Goal: Book appointment/travel/reservation

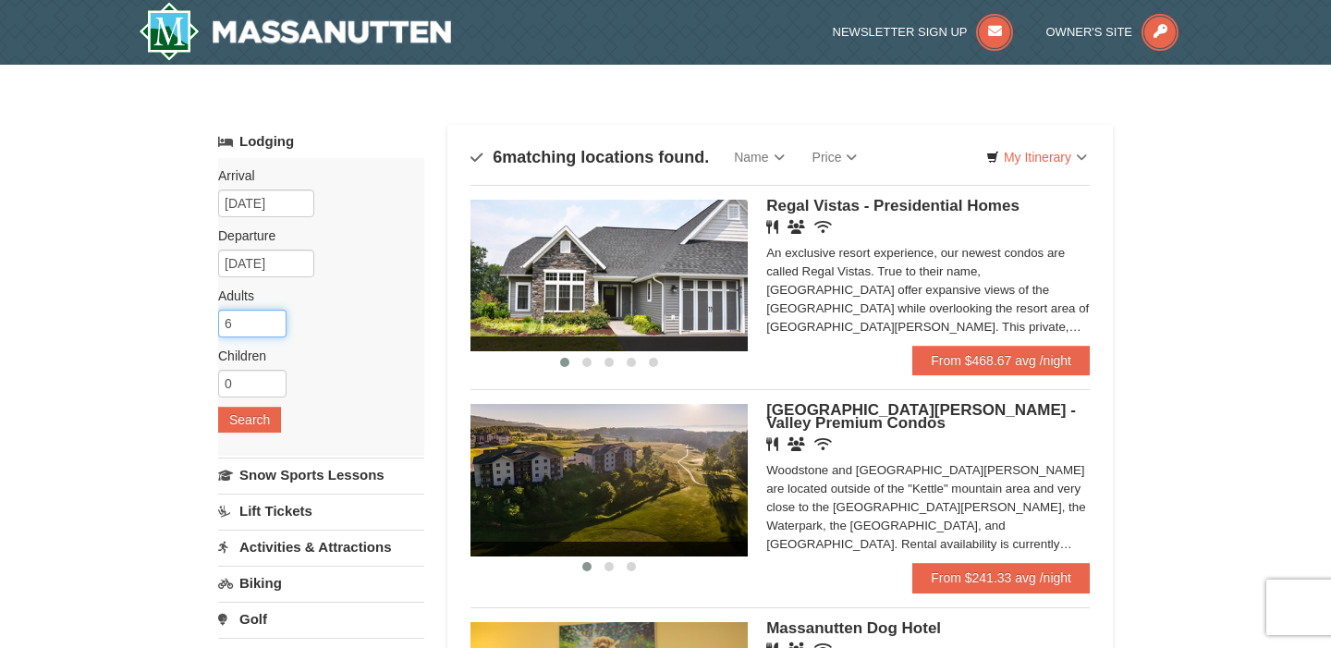
click at [271, 318] on input "6" at bounding box center [252, 324] width 68 height 28
type input "7"
click at [270, 319] on input "7" at bounding box center [252, 324] width 68 height 28
click at [263, 431] on button "Search" at bounding box center [249, 420] width 63 height 26
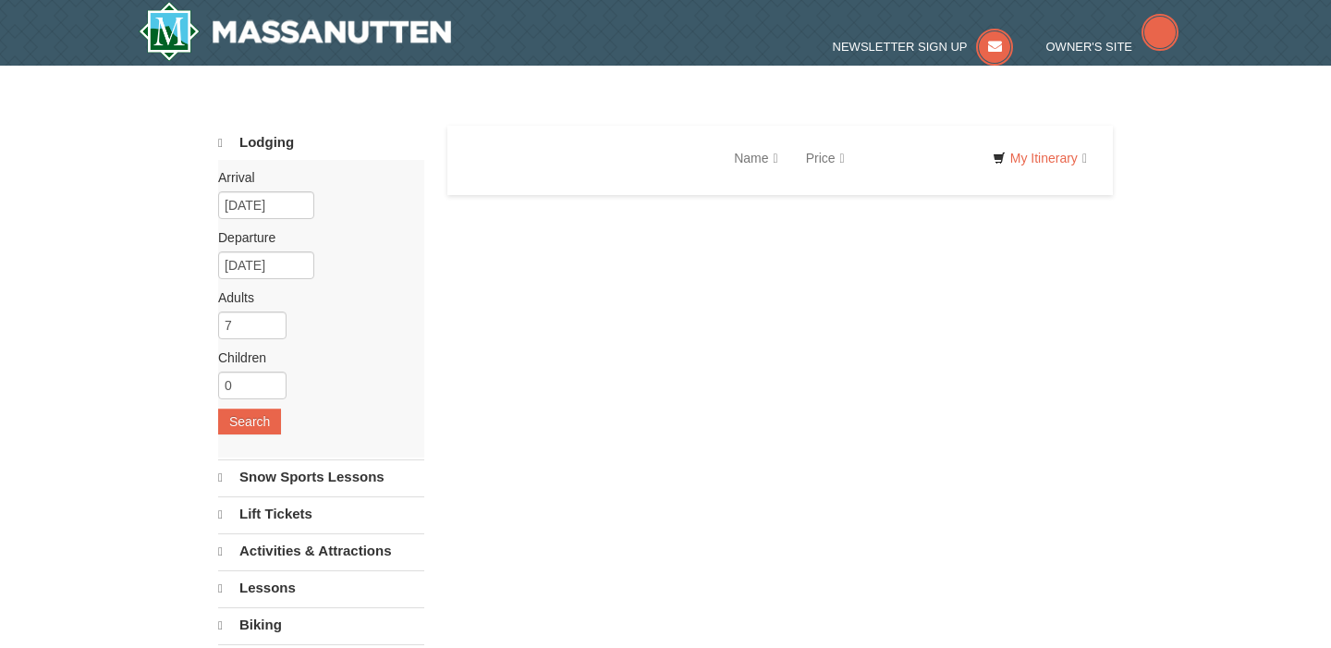
select select "9"
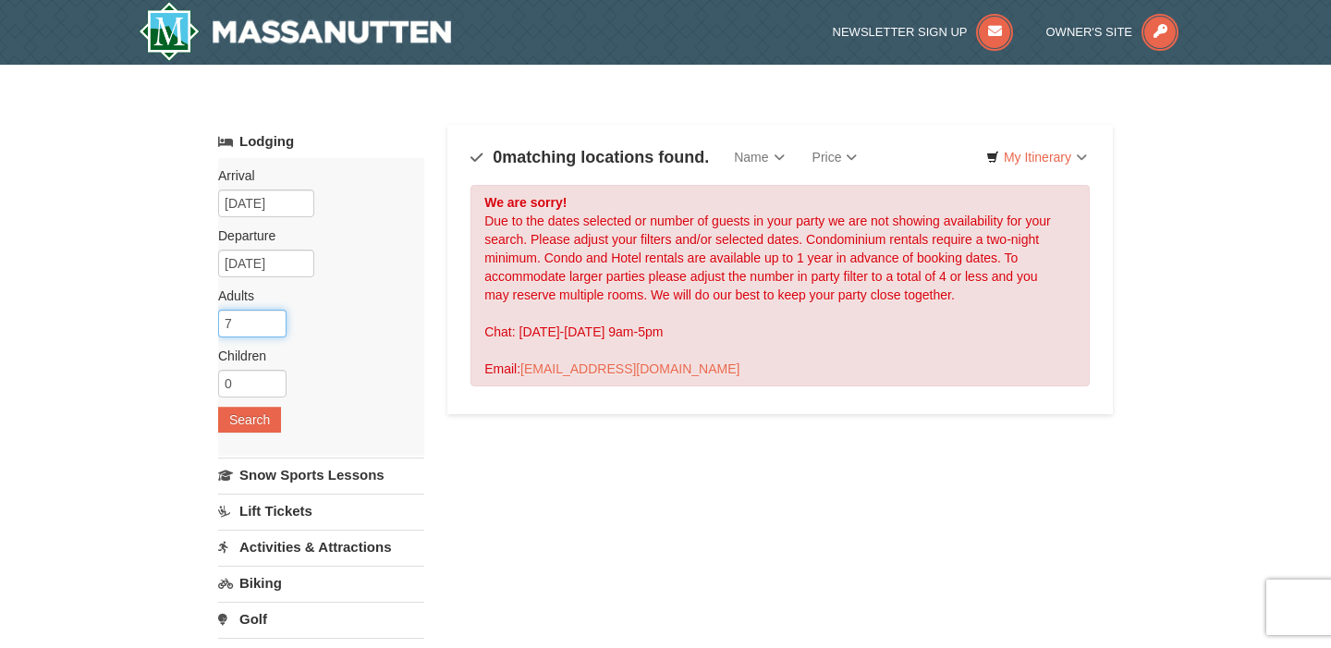
click at [252, 328] on input "7" at bounding box center [252, 324] width 68 height 28
type input "6"
click at [268, 327] on input "6" at bounding box center [252, 324] width 68 height 28
click at [265, 426] on button "Search" at bounding box center [249, 420] width 63 height 26
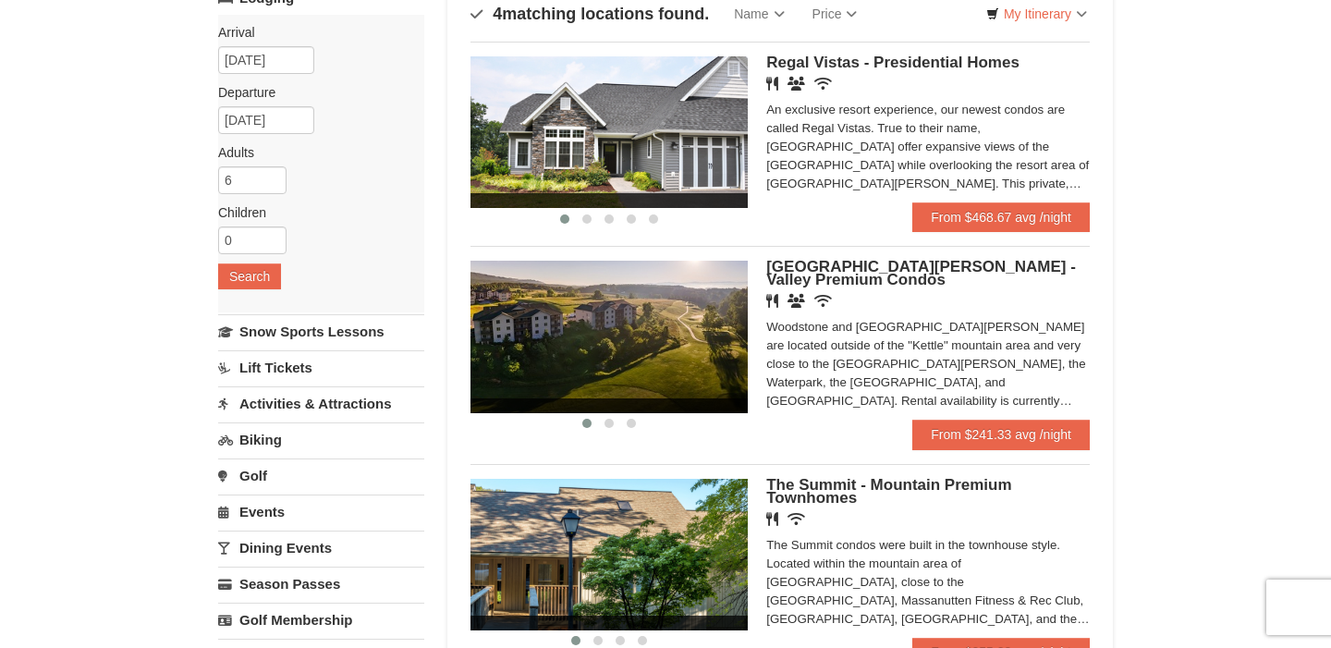
scroll to position [127, 0]
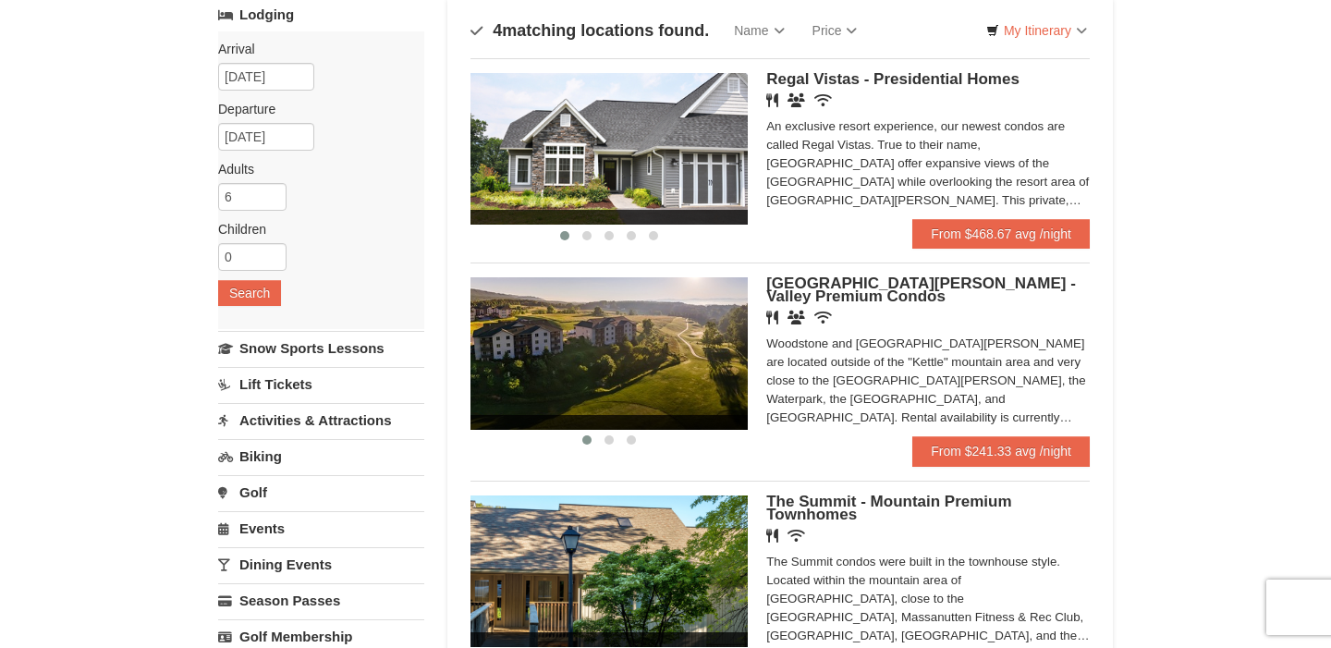
click at [783, 178] on div "An exclusive resort experience, our newest condos are called Regal Vistas. True…" at bounding box center [928, 163] width 324 height 92
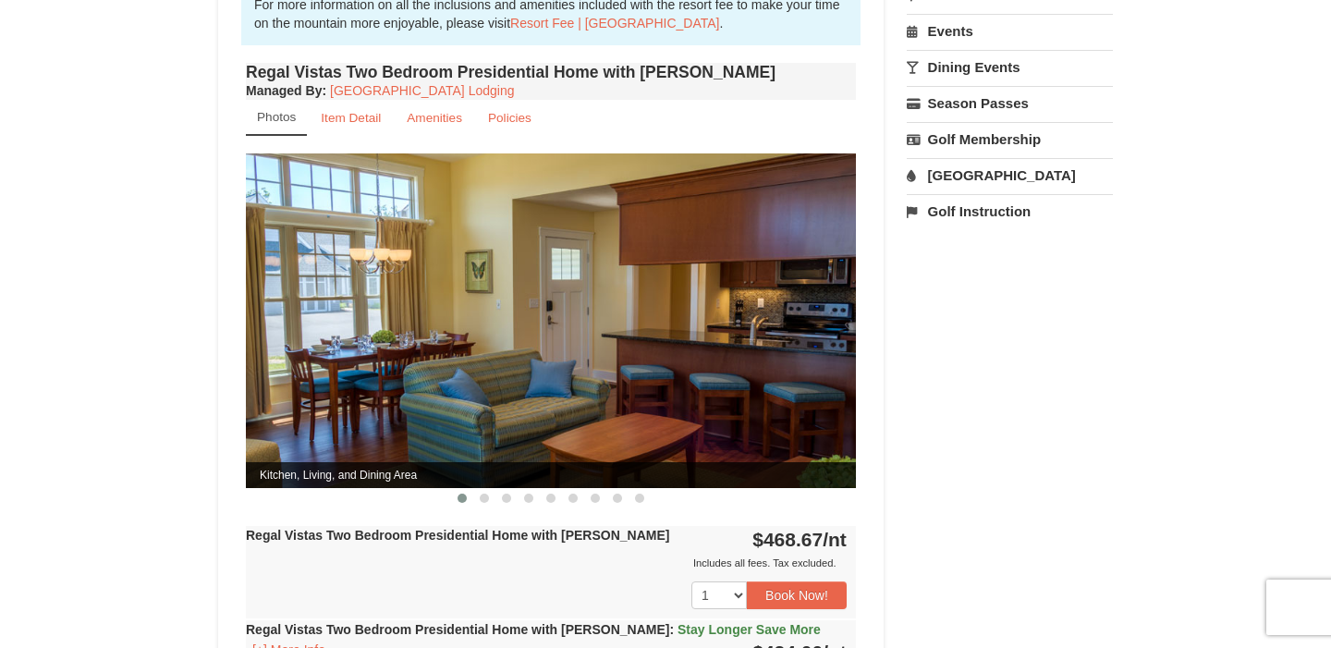
scroll to position [664, 0]
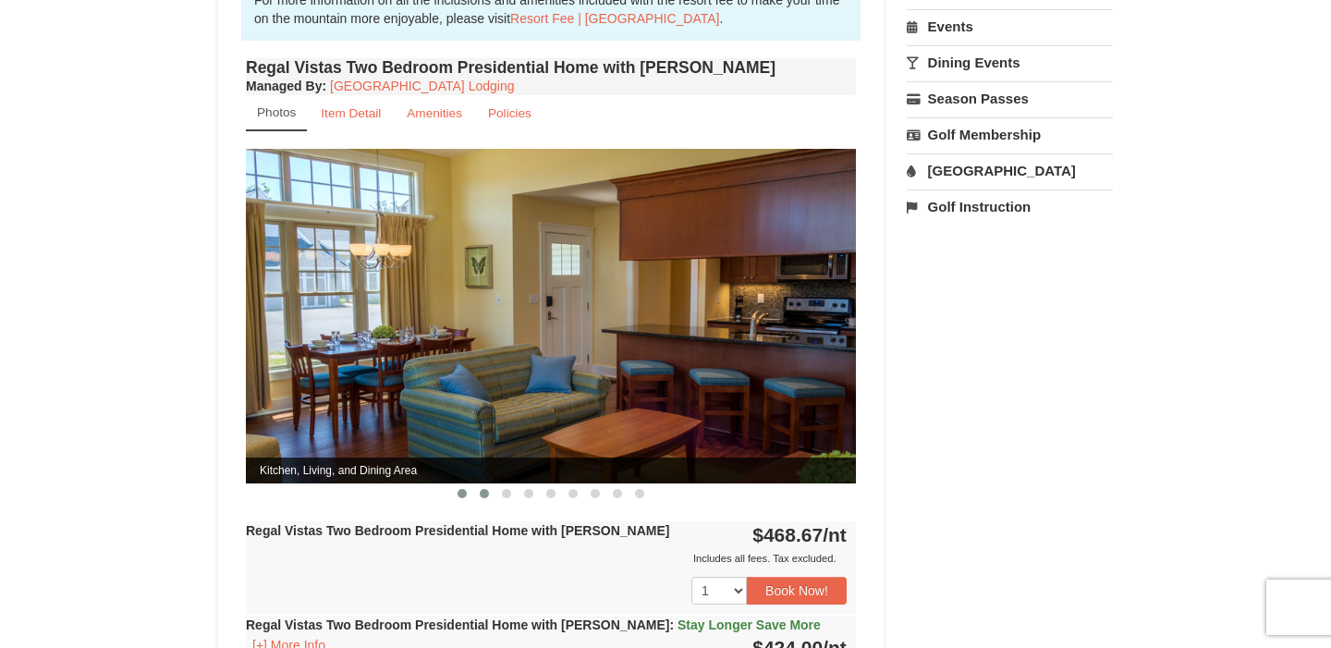
click at [484, 489] on span at bounding box center [484, 493] width 9 height 9
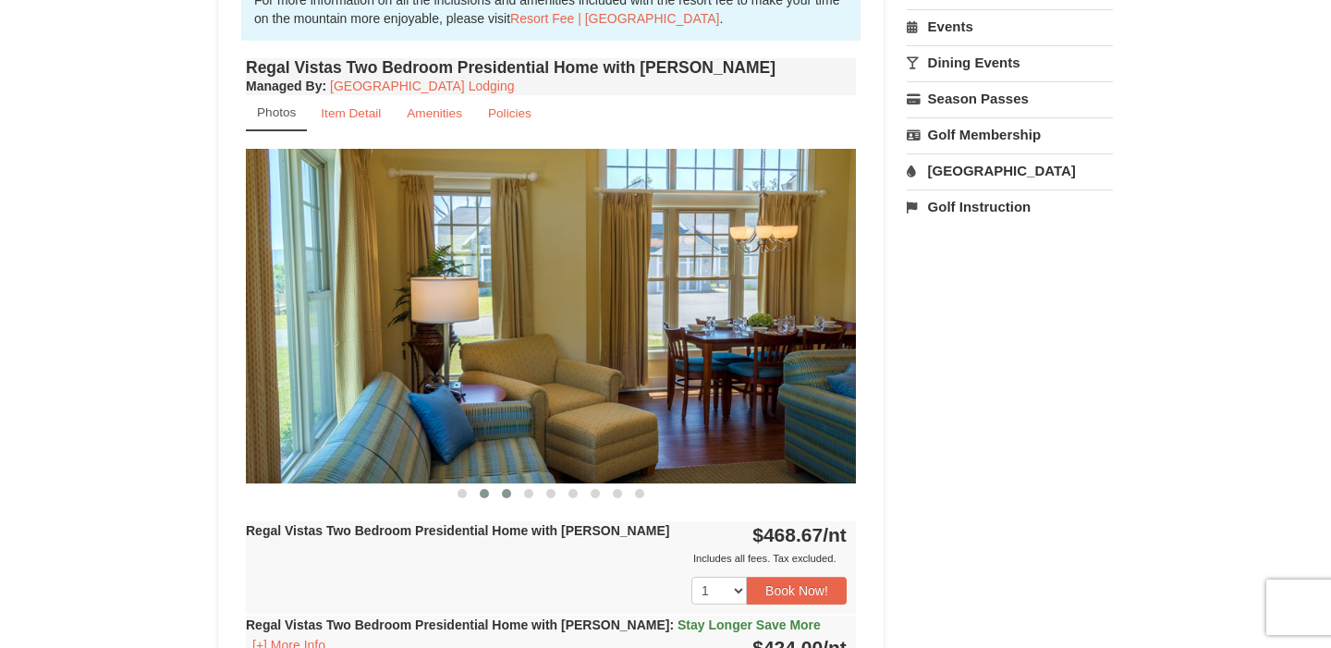
click at [508, 489] on span at bounding box center [506, 493] width 9 height 9
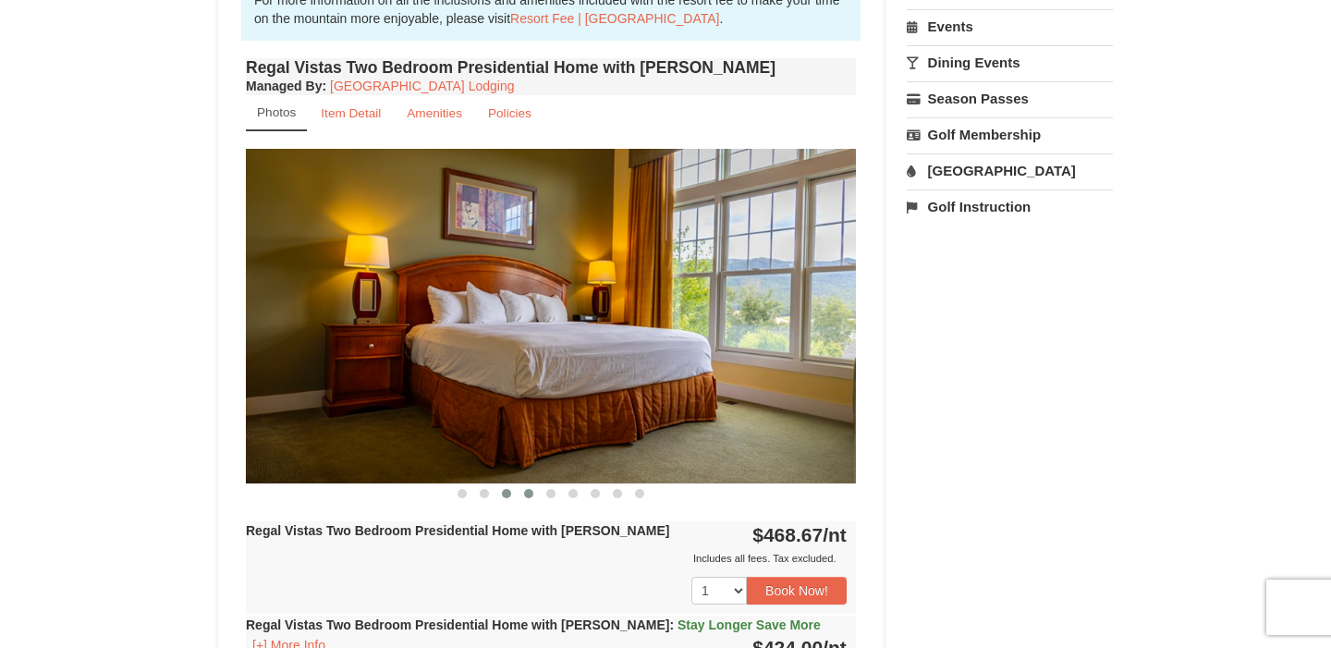
click at [530, 489] on span at bounding box center [528, 493] width 9 height 9
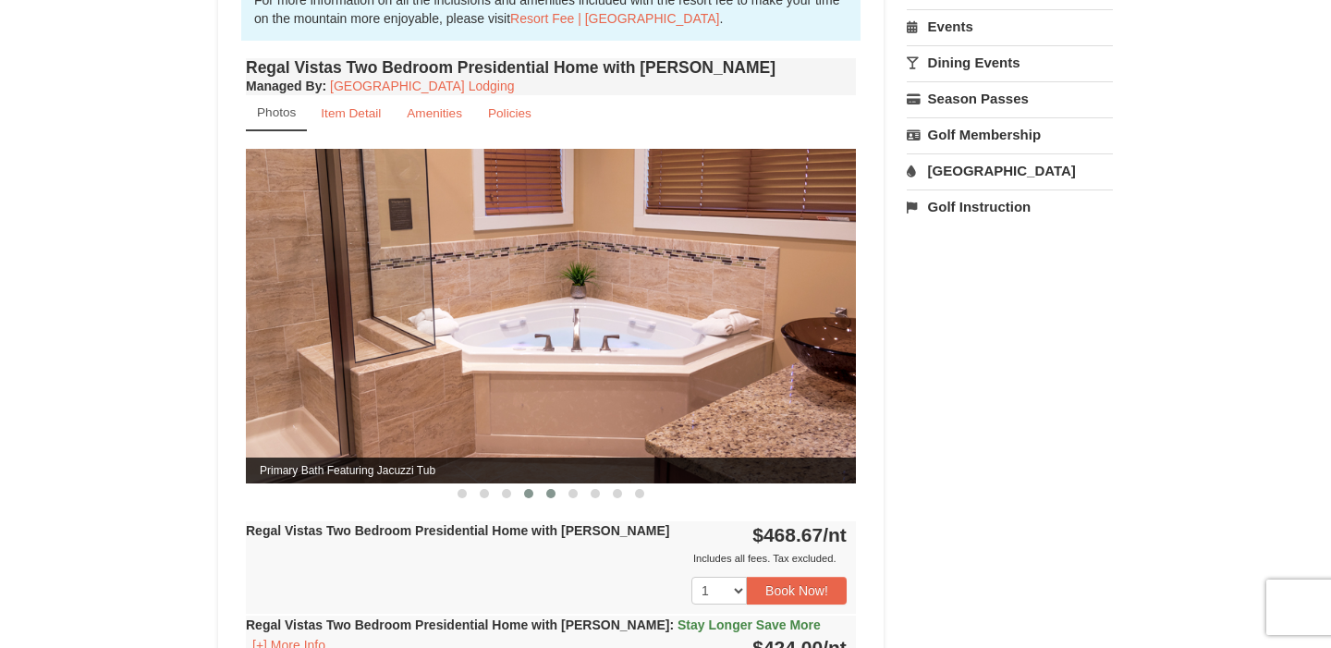
click at [546, 489] on span at bounding box center [550, 493] width 9 height 9
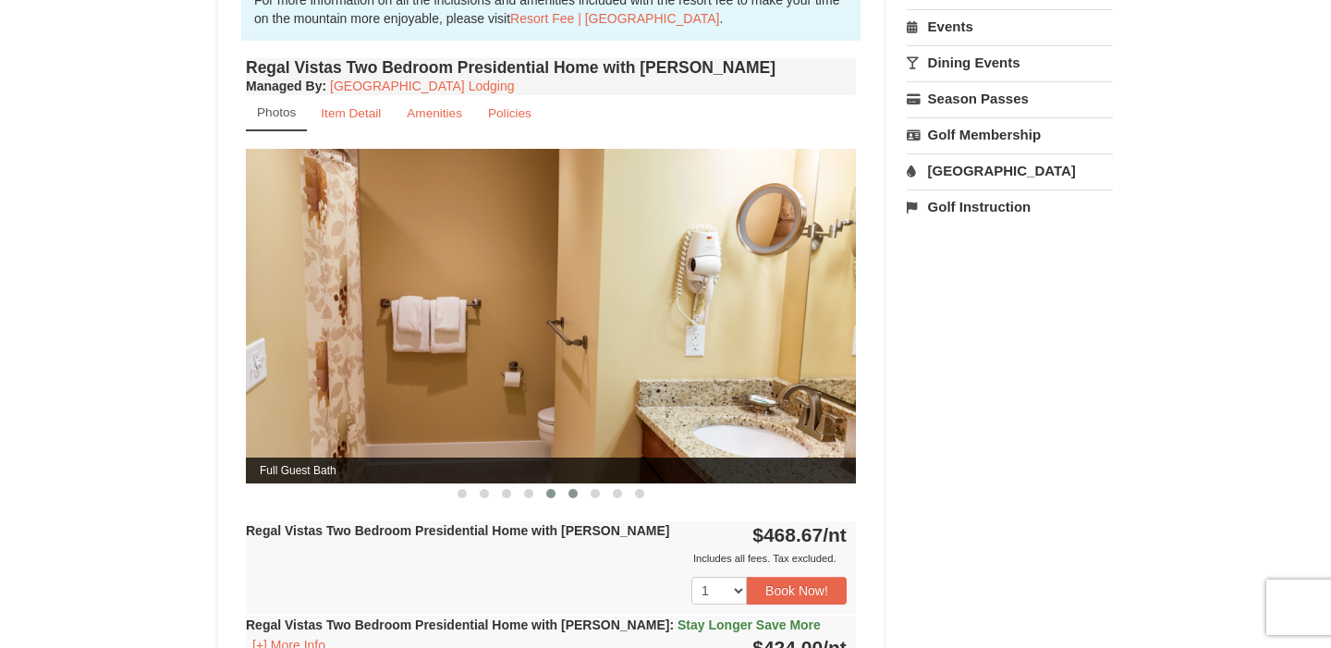
click at [562, 484] on button at bounding box center [573, 493] width 22 height 18
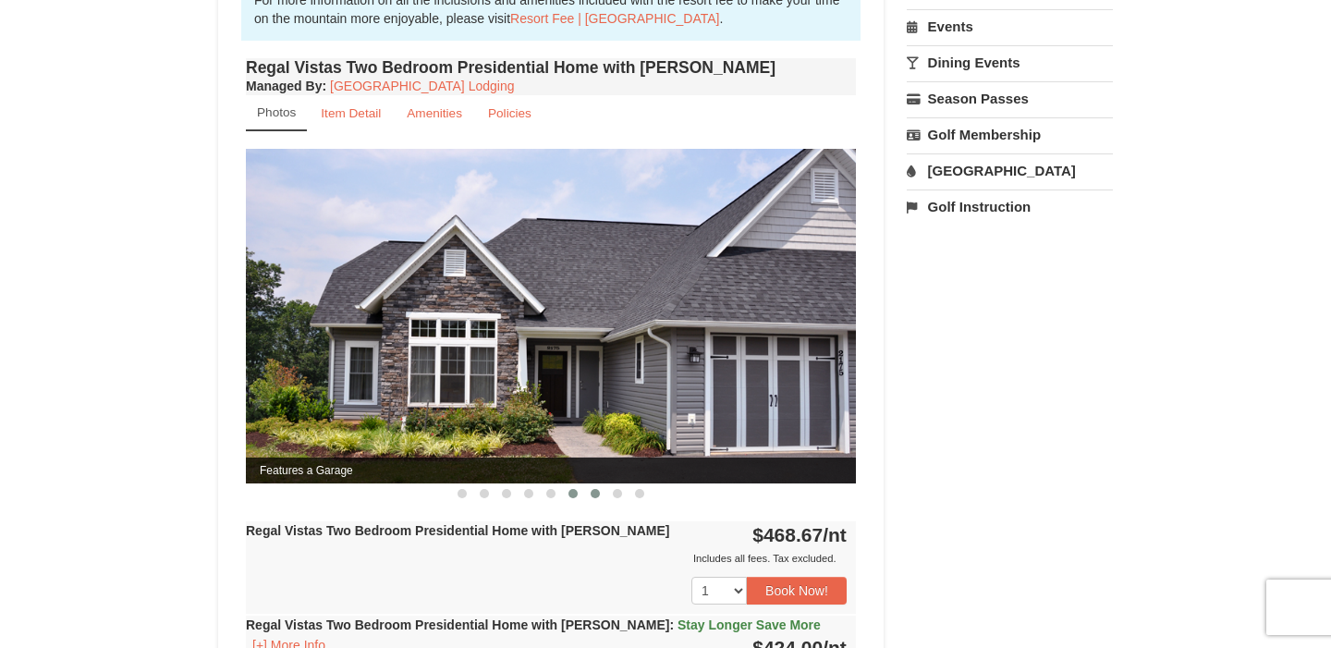
click at [593, 489] on span at bounding box center [595, 493] width 9 height 9
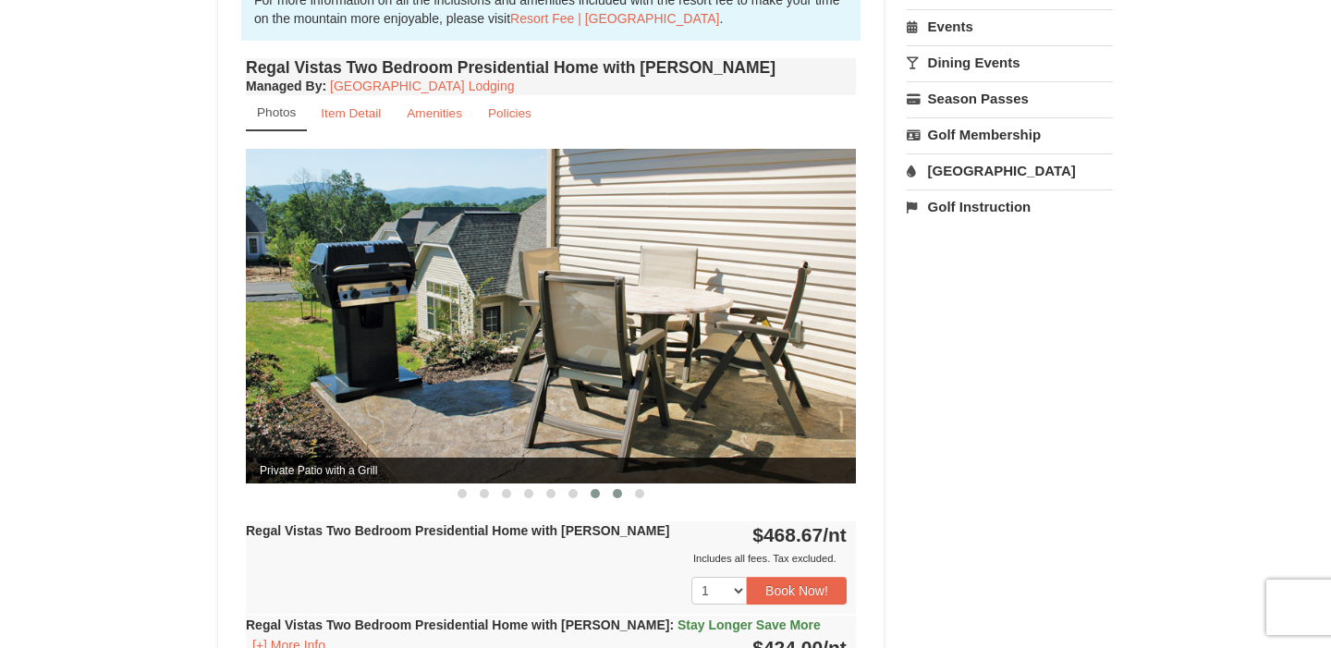
click at [613, 489] on span at bounding box center [617, 493] width 9 height 9
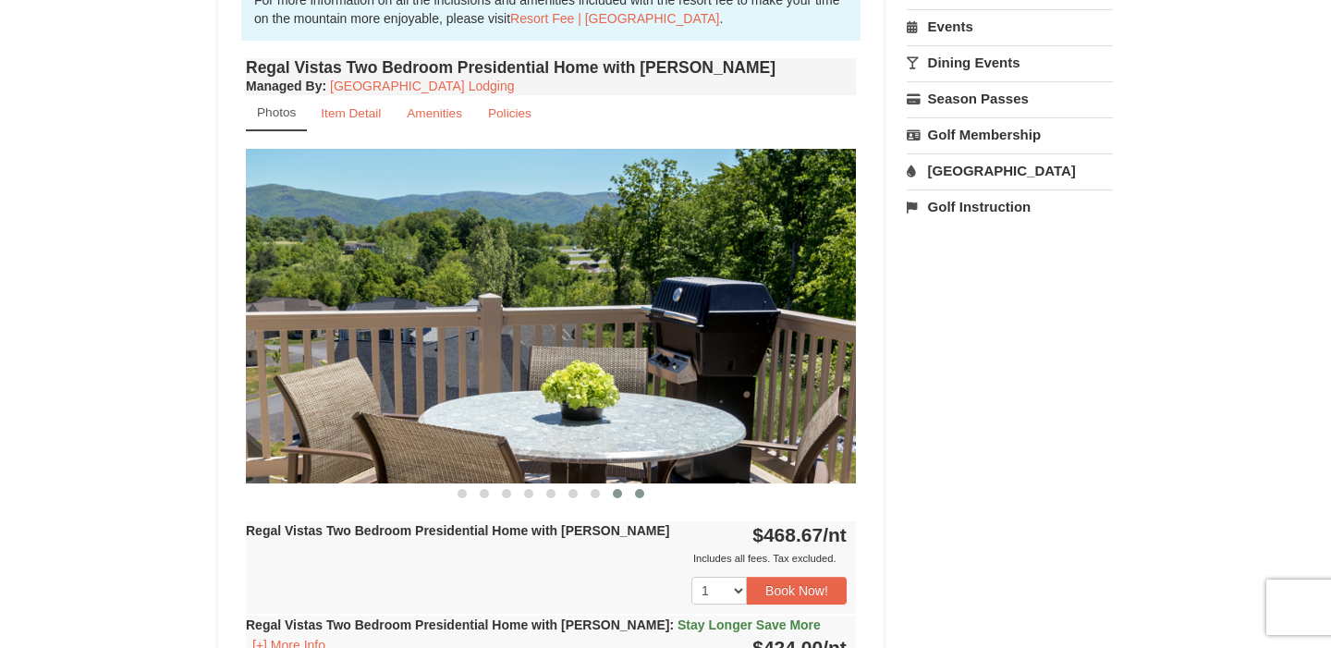
click at [635, 489] on span at bounding box center [639, 493] width 9 height 9
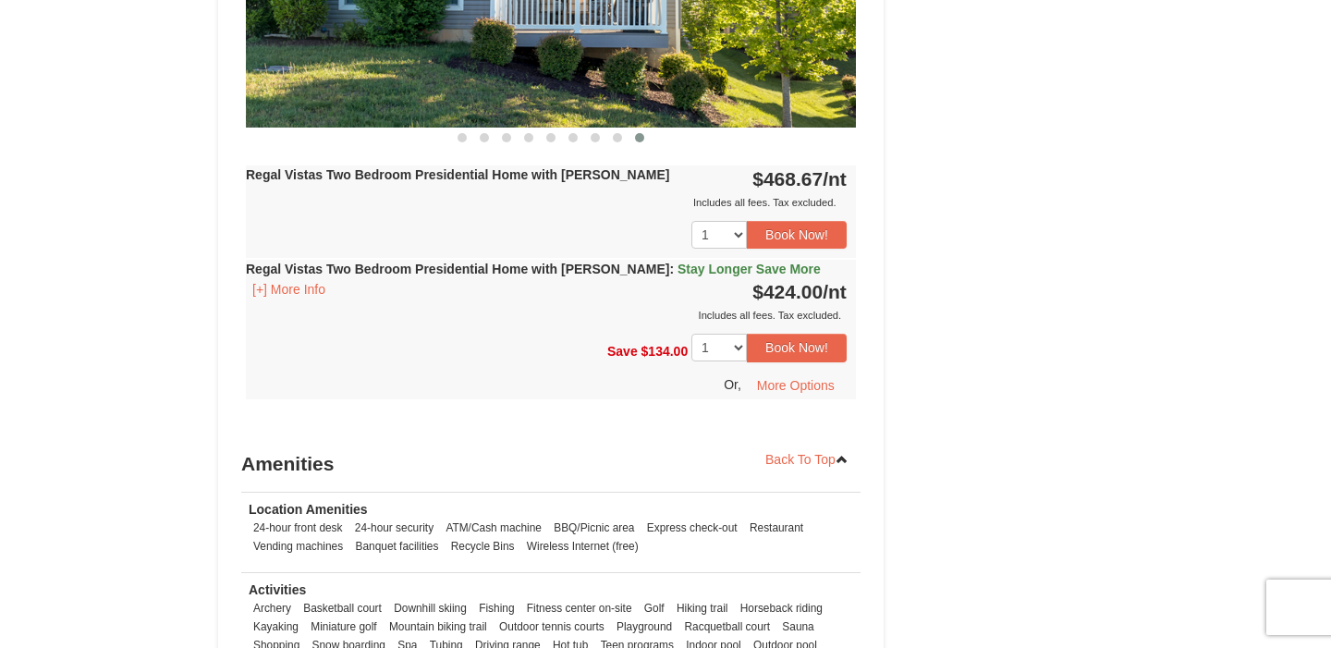
scroll to position [908, 0]
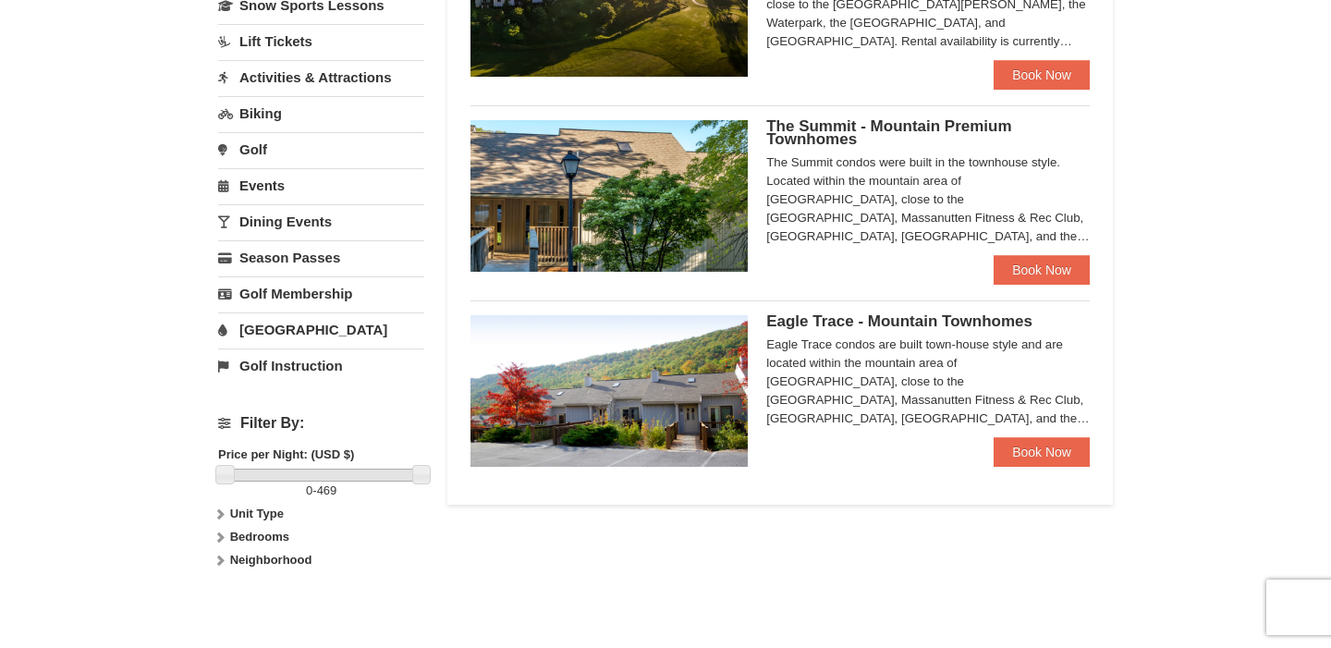
scroll to position [460, 0]
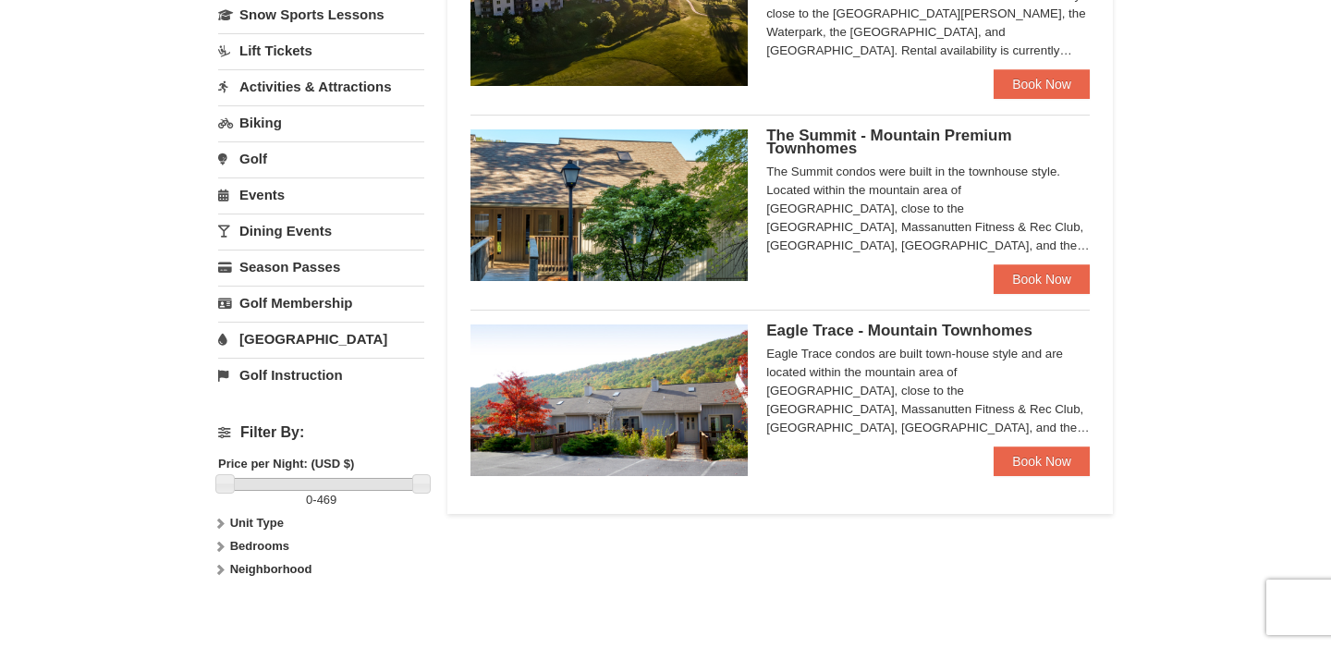
click at [717, 208] on img at bounding box center [609, 205] width 277 height 152
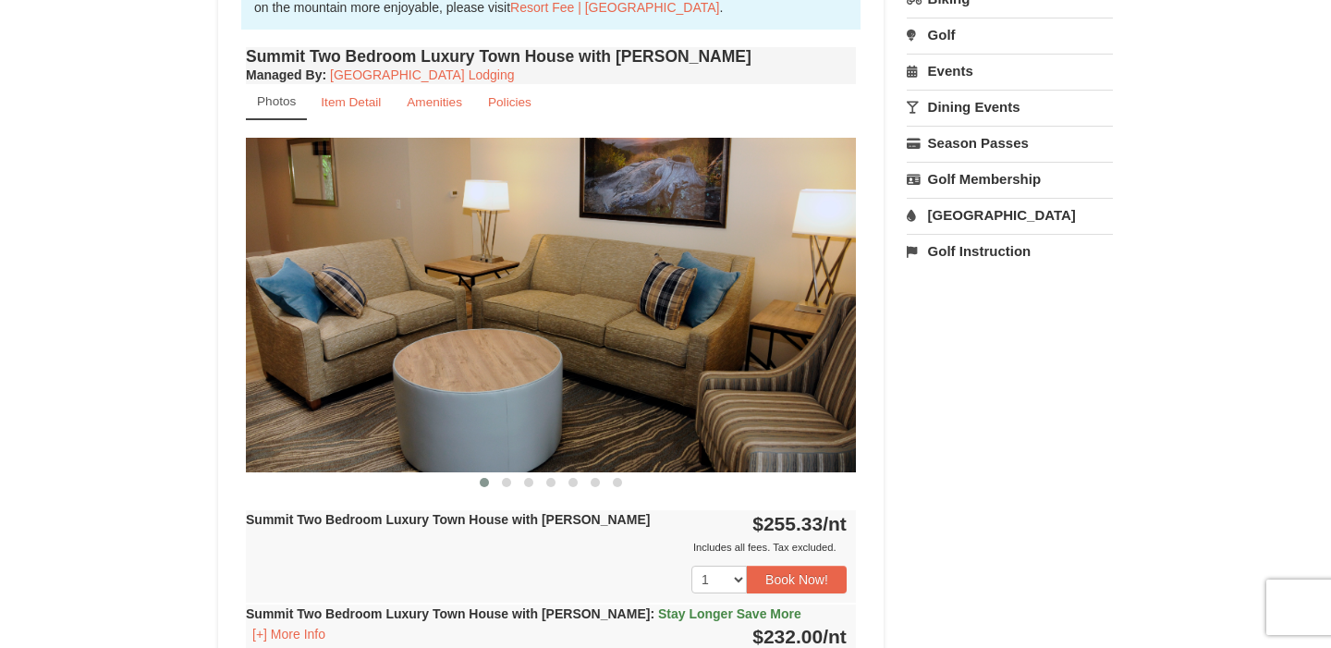
scroll to position [665, 0]
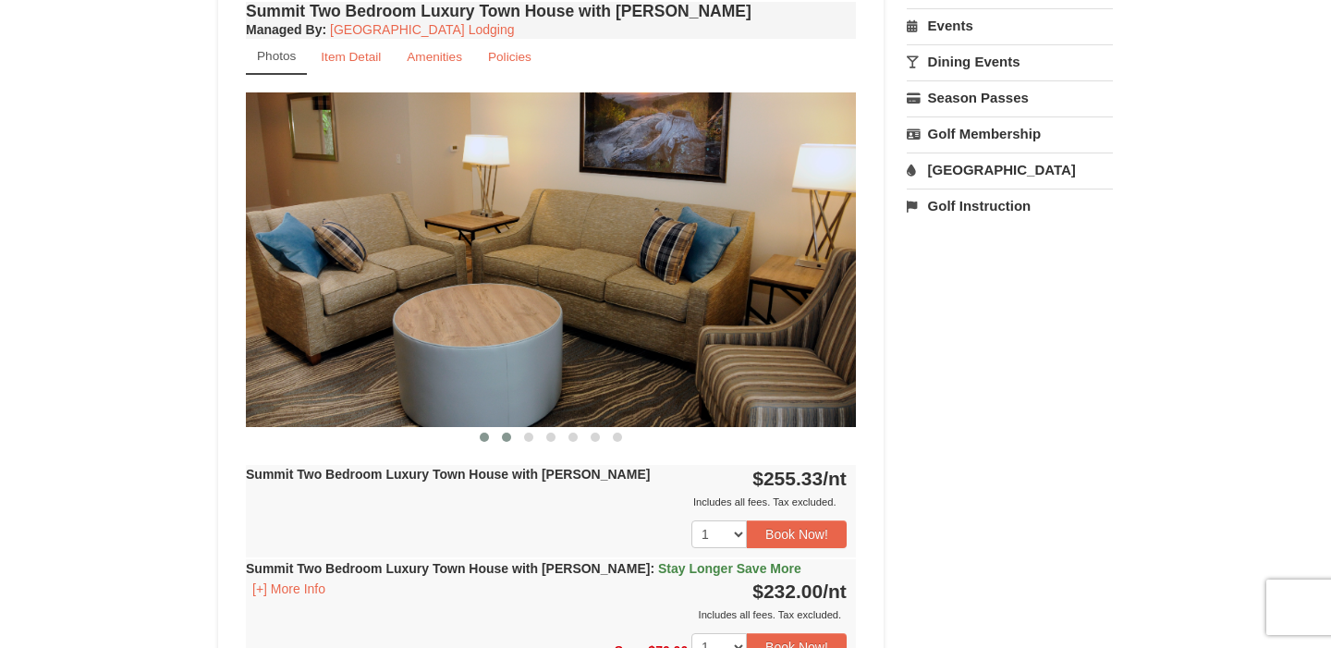
click at [507, 438] on span at bounding box center [506, 437] width 9 height 9
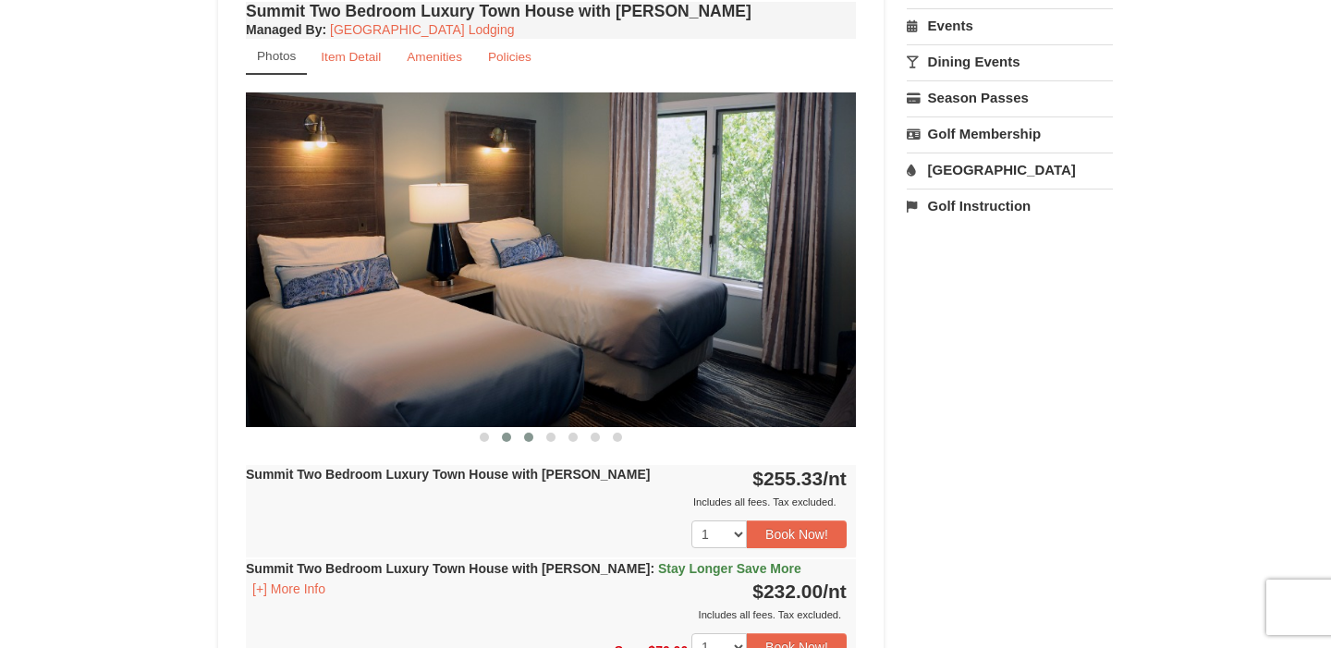
click at [530, 437] on span at bounding box center [528, 437] width 9 height 9
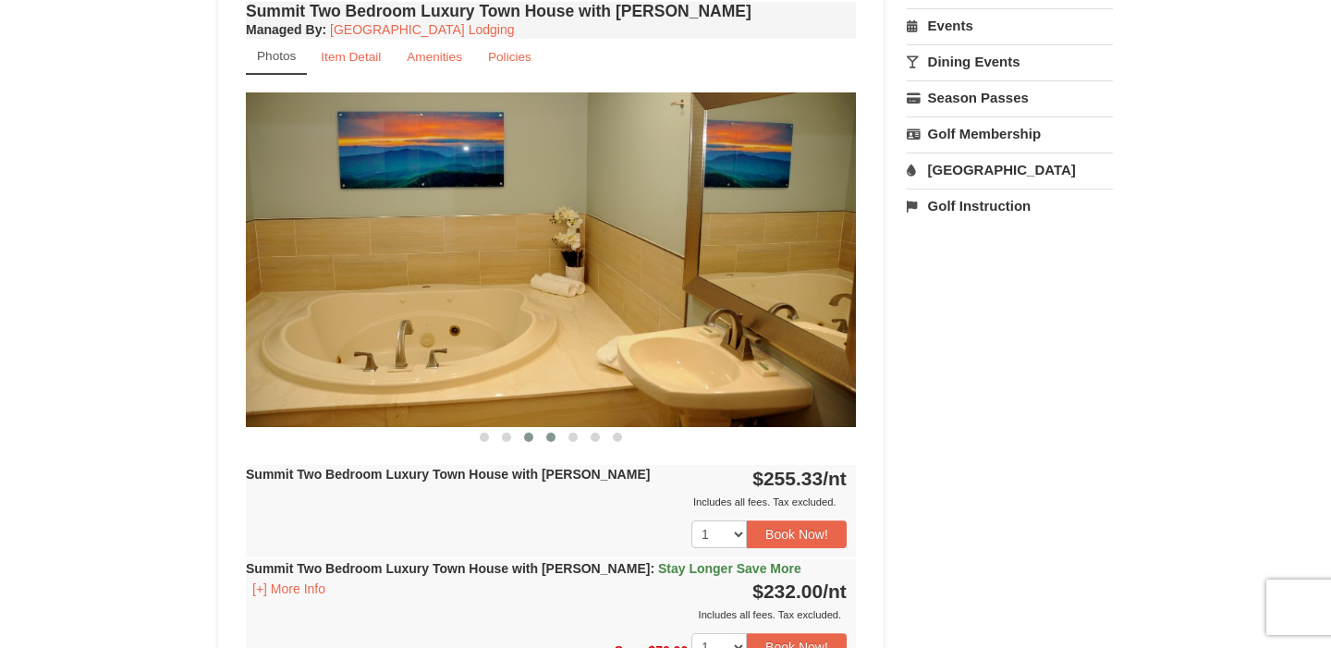
click at [554, 439] on span at bounding box center [550, 437] width 9 height 9
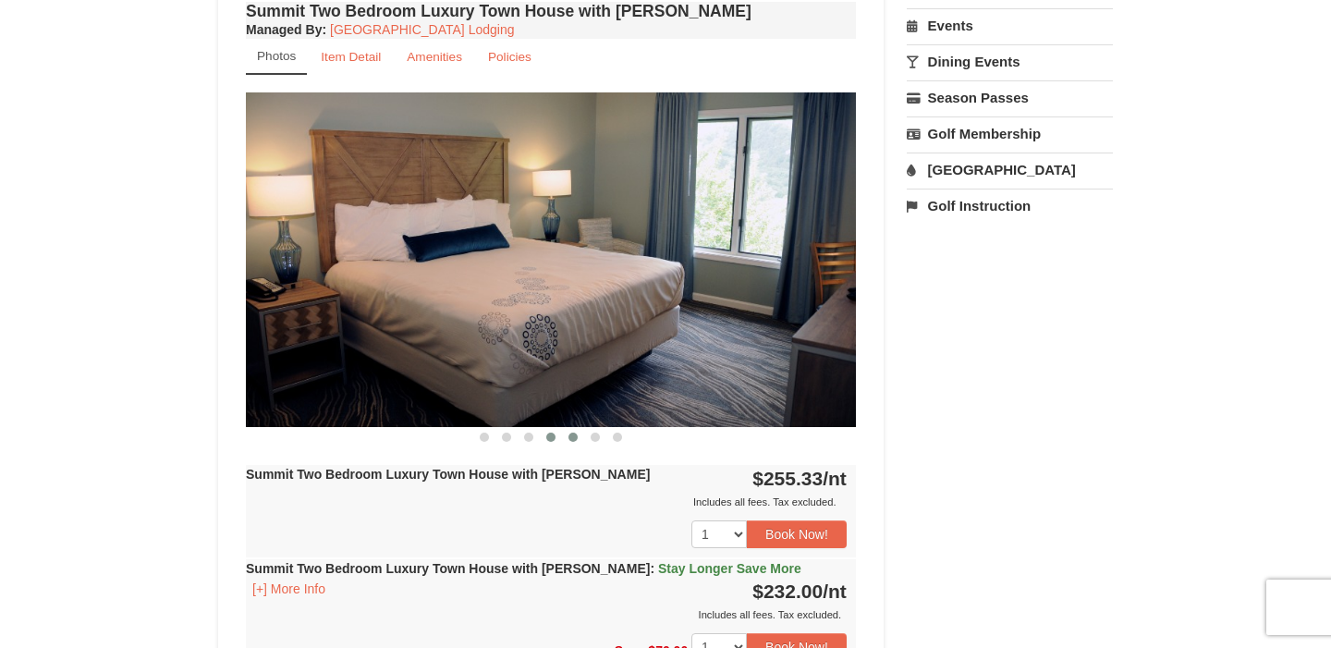
click at [574, 437] on span at bounding box center [573, 437] width 9 height 9
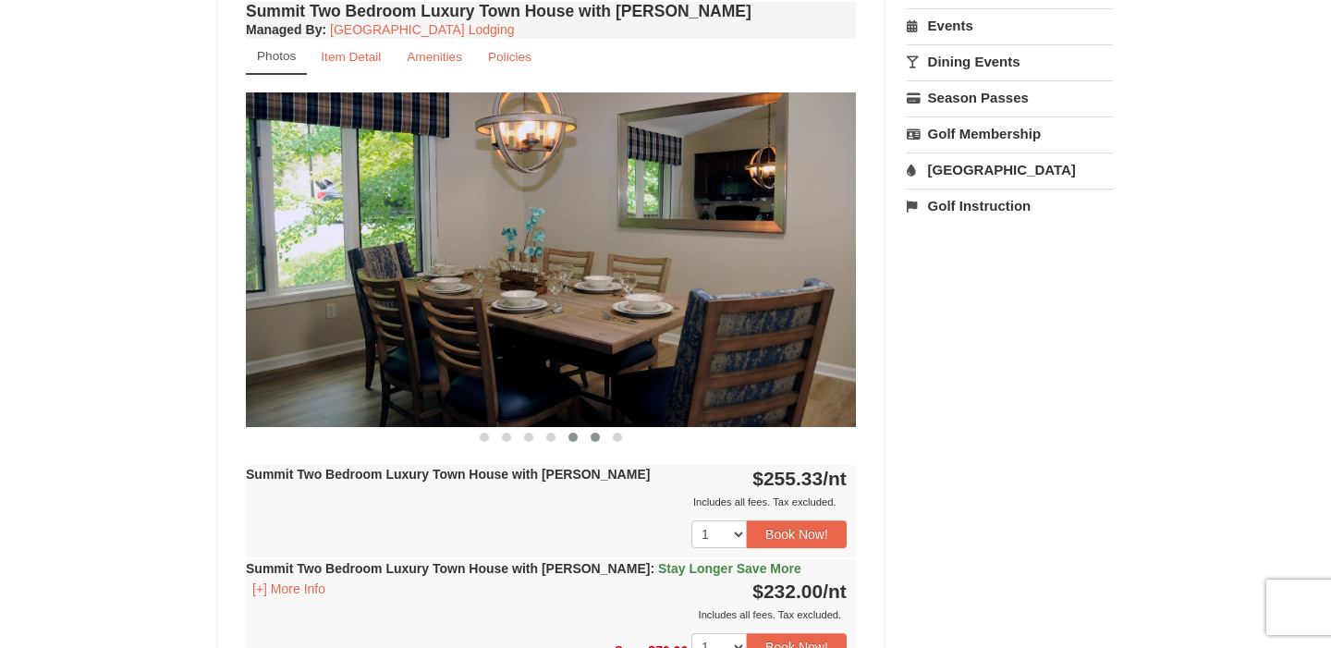
click at [597, 435] on span at bounding box center [595, 437] width 9 height 9
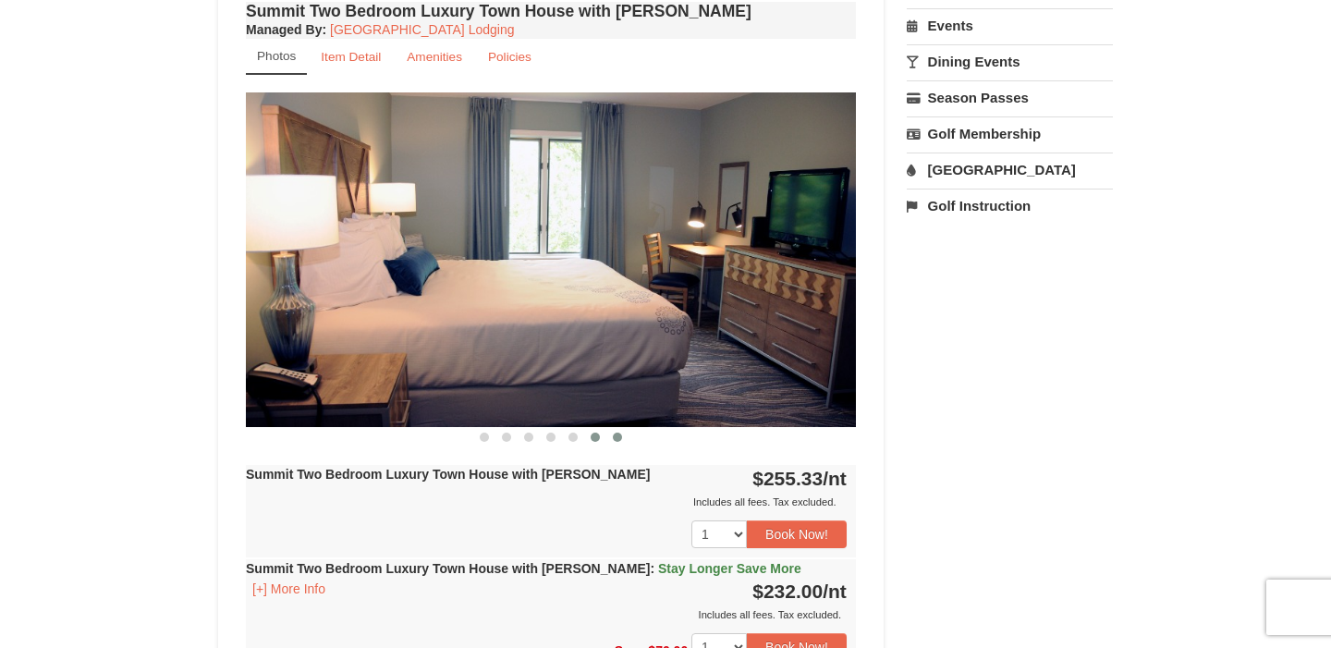
click at [623, 437] on button at bounding box center [617, 437] width 22 height 18
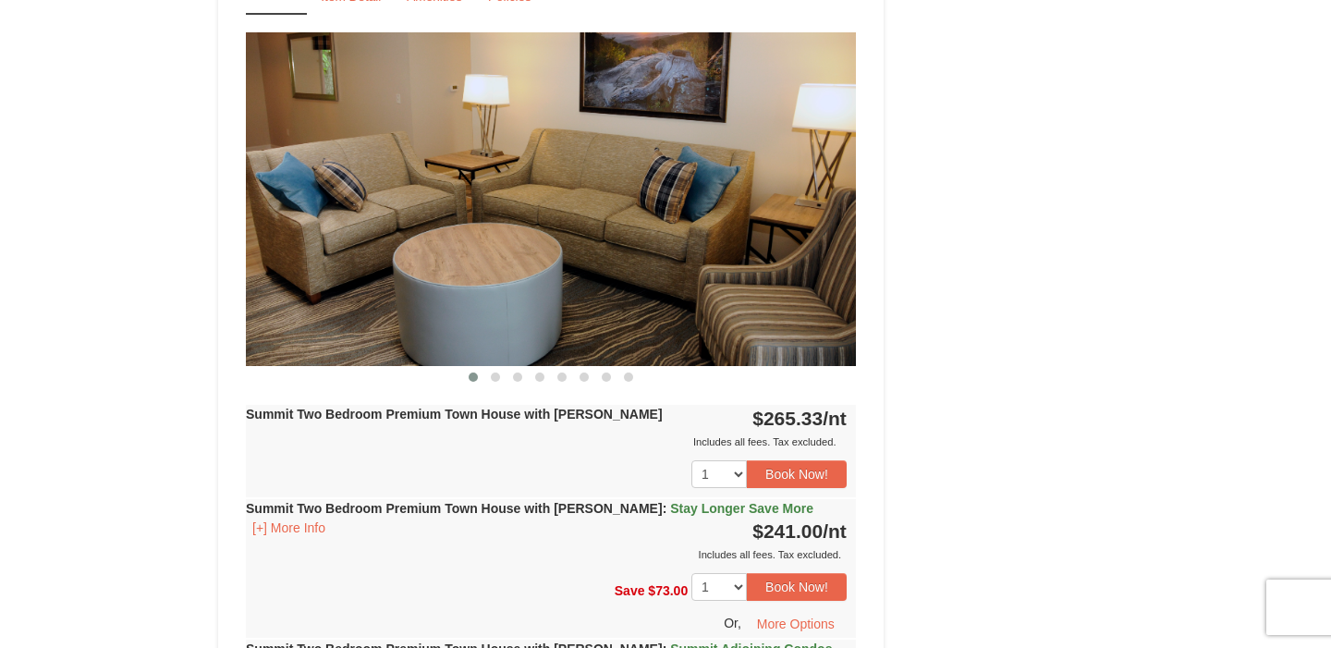
scroll to position [1616, 0]
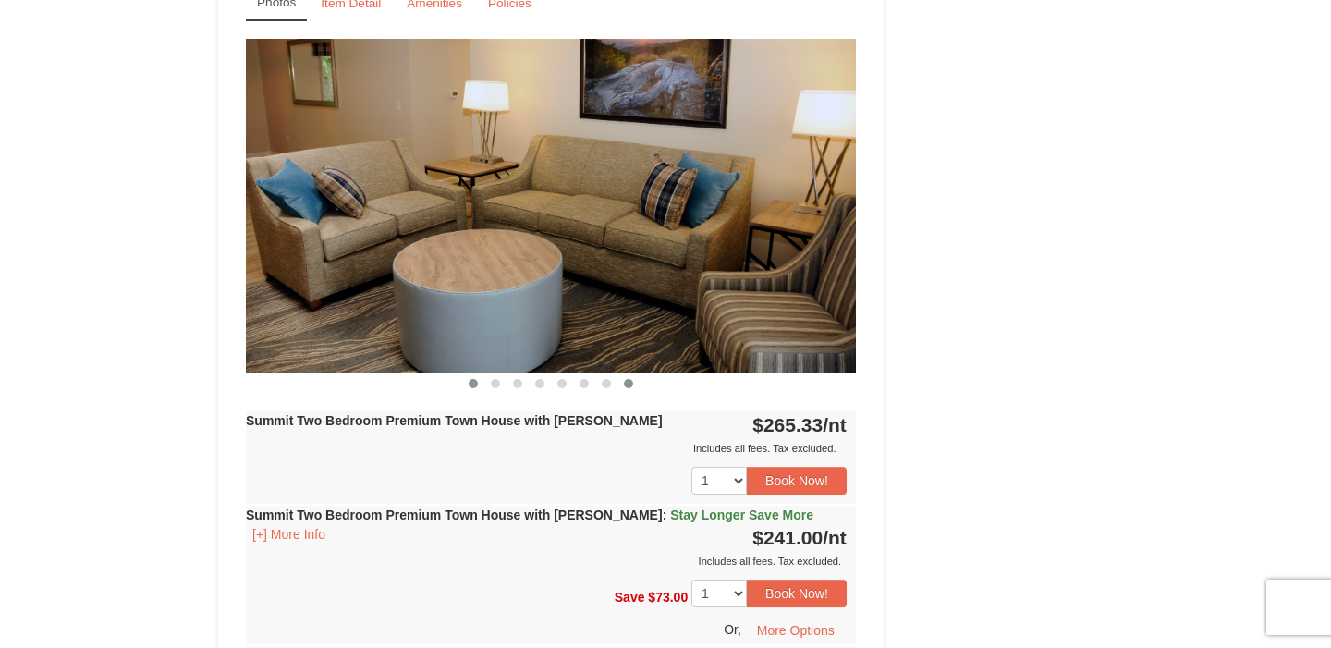
click at [628, 379] on span at bounding box center [628, 383] width 9 height 9
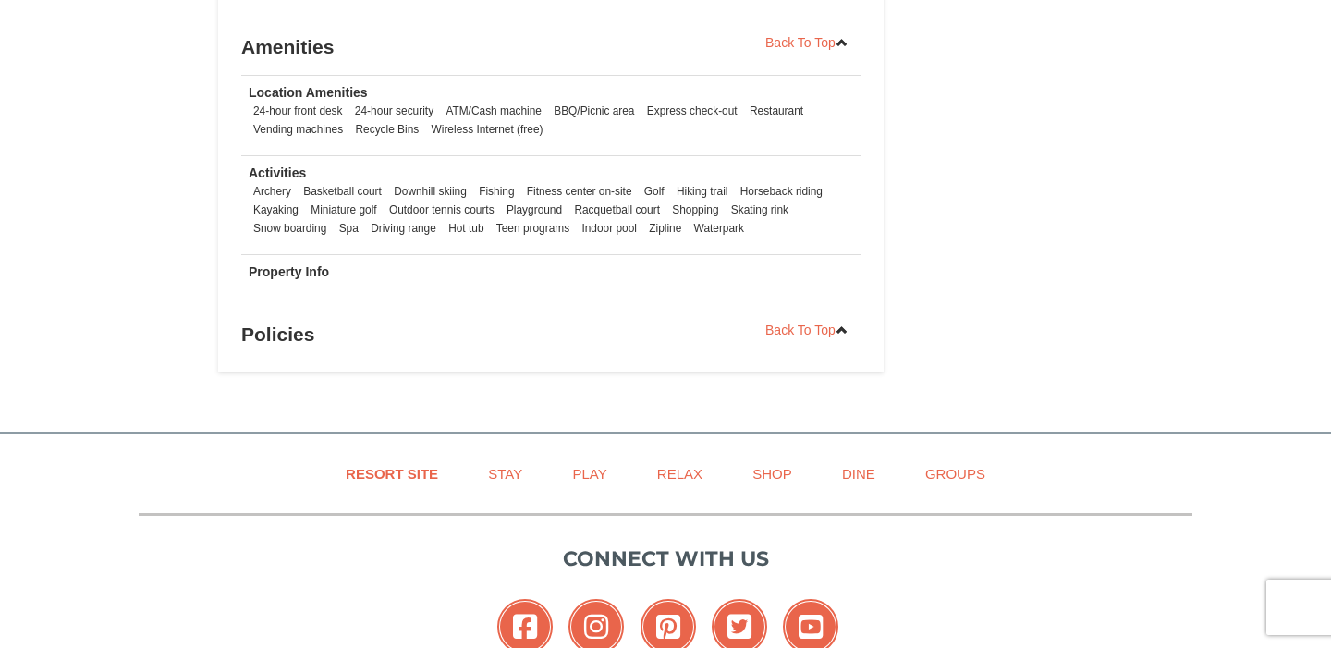
scroll to position [4307, 0]
